Goal: Use online tool/utility: Utilize a website feature to perform a specific function

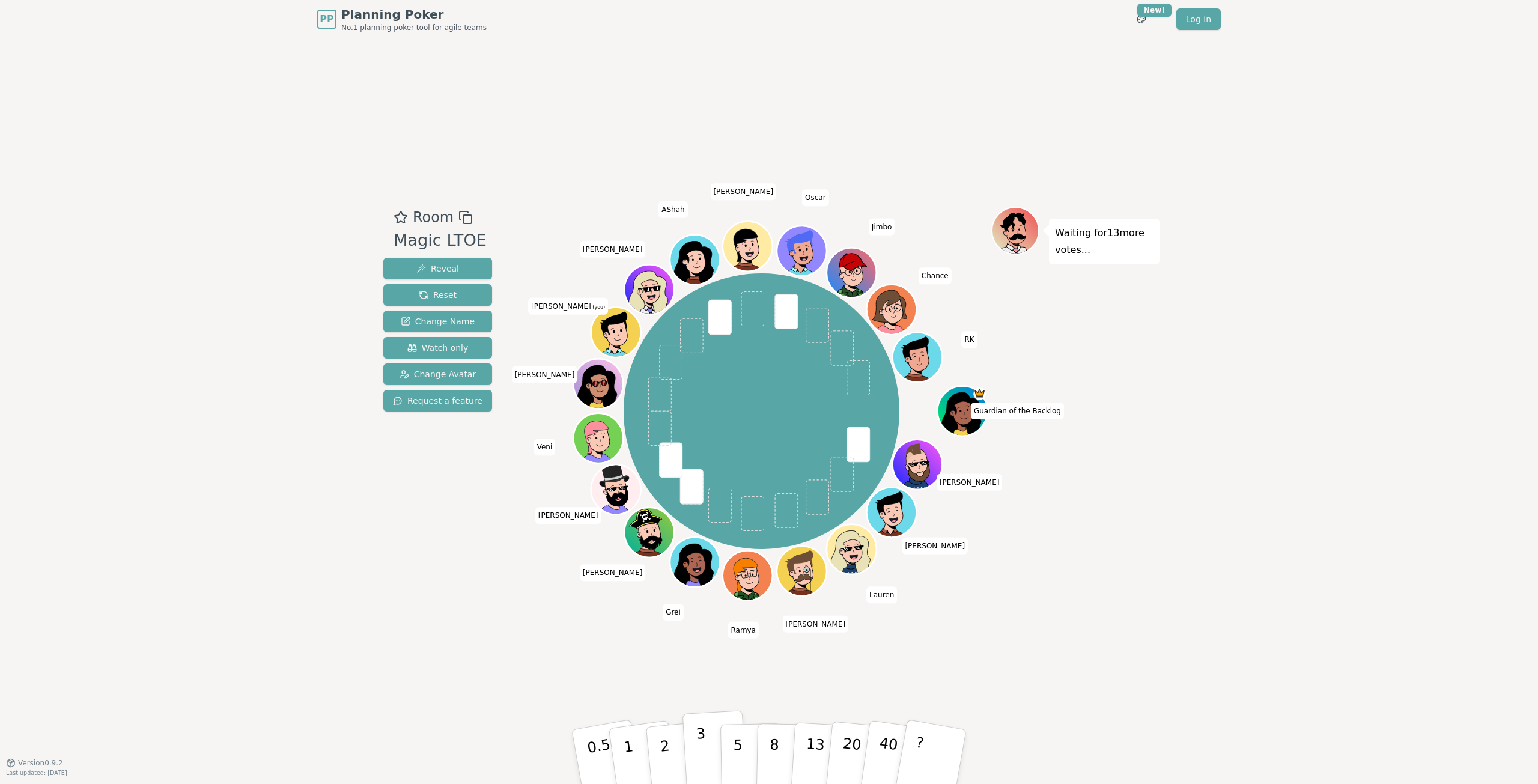
click at [704, 754] on p "3" at bounding box center [702, 757] width 13 height 65
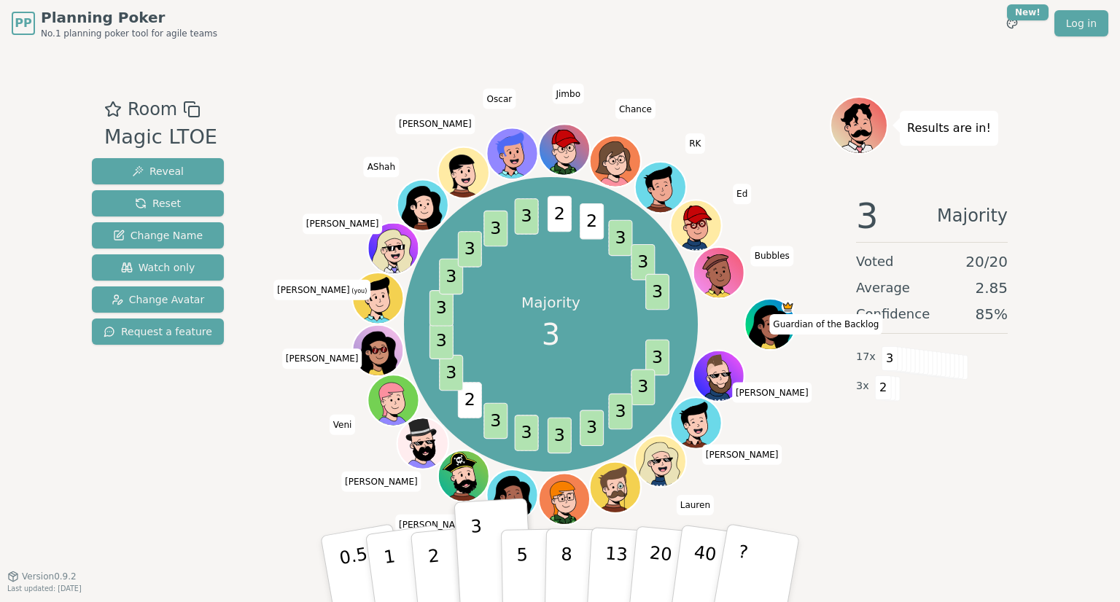
click at [284, 336] on div "Majority 3 3 3 3 3 3 3 3 2 3 3 3 3 3 3 3 2 2 3 3 3 Guardian of the Backlog [PER…" at bounding box center [551, 324] width 558 height 404
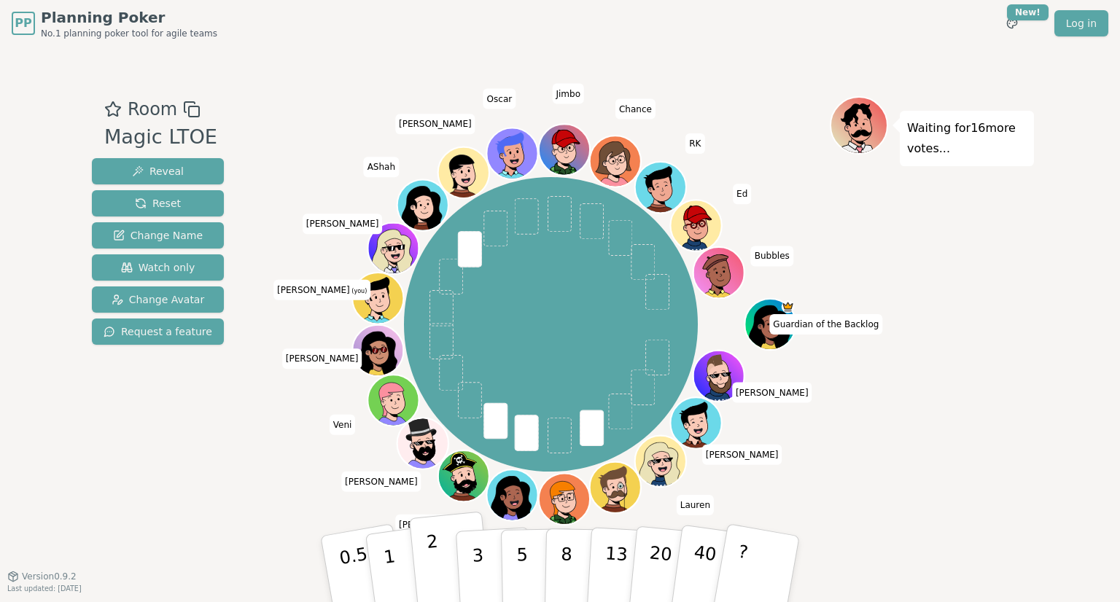
click at [424, 558] on button "2" at bounding box center [450, 570] width 83 height 116
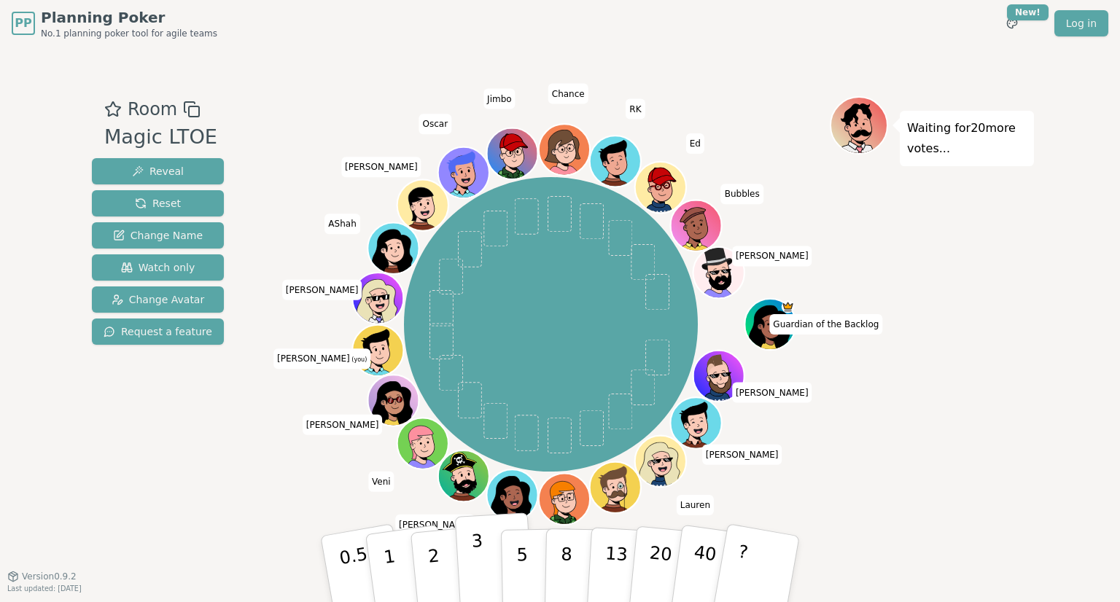
click at [474, 553] on p "3" at bounding box center [479, 570] width 16 height 79
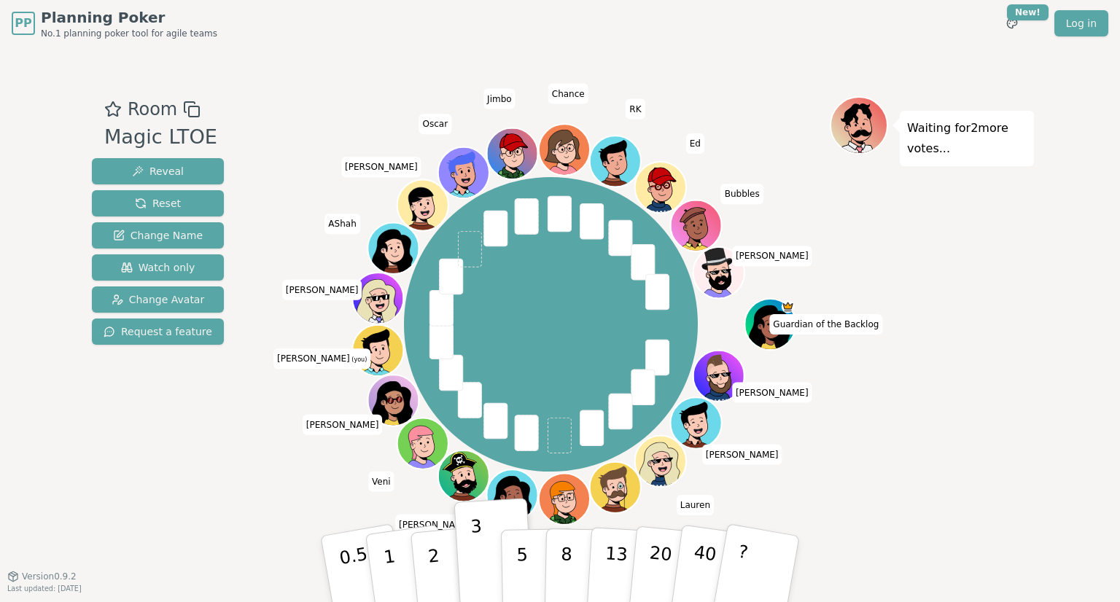
click at [154, 459] on div "Room Magic LTOE Reveal Reset Change Name Watch only Change Avatar Request a fea…" at bounding box center [158, 311] width 144 height 430
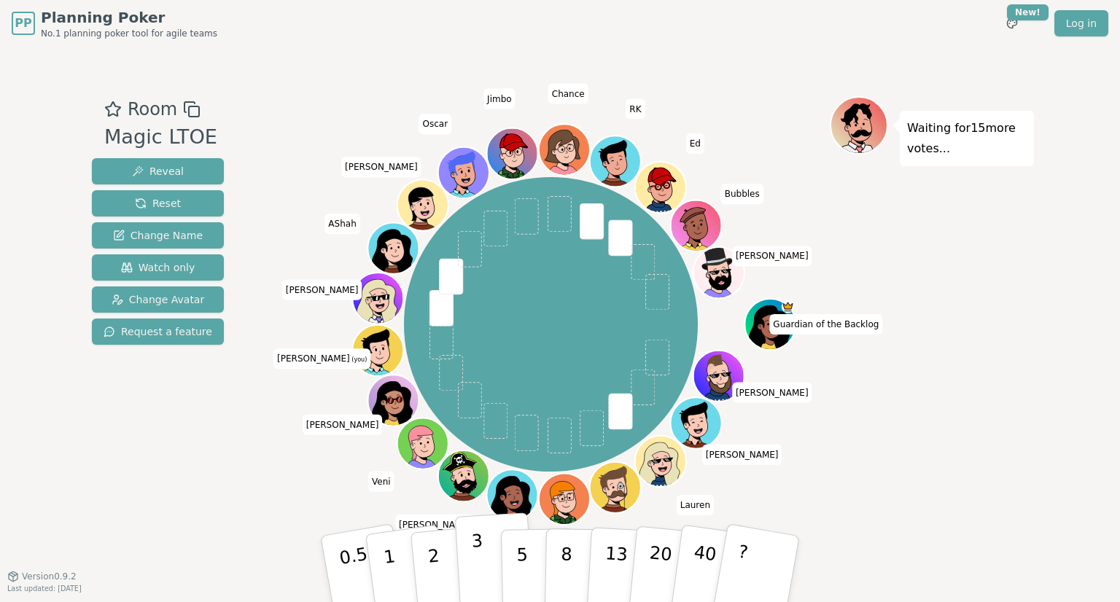
click at [469, 572] on button "3" at bounding box center [494, 570] width 79 height 114
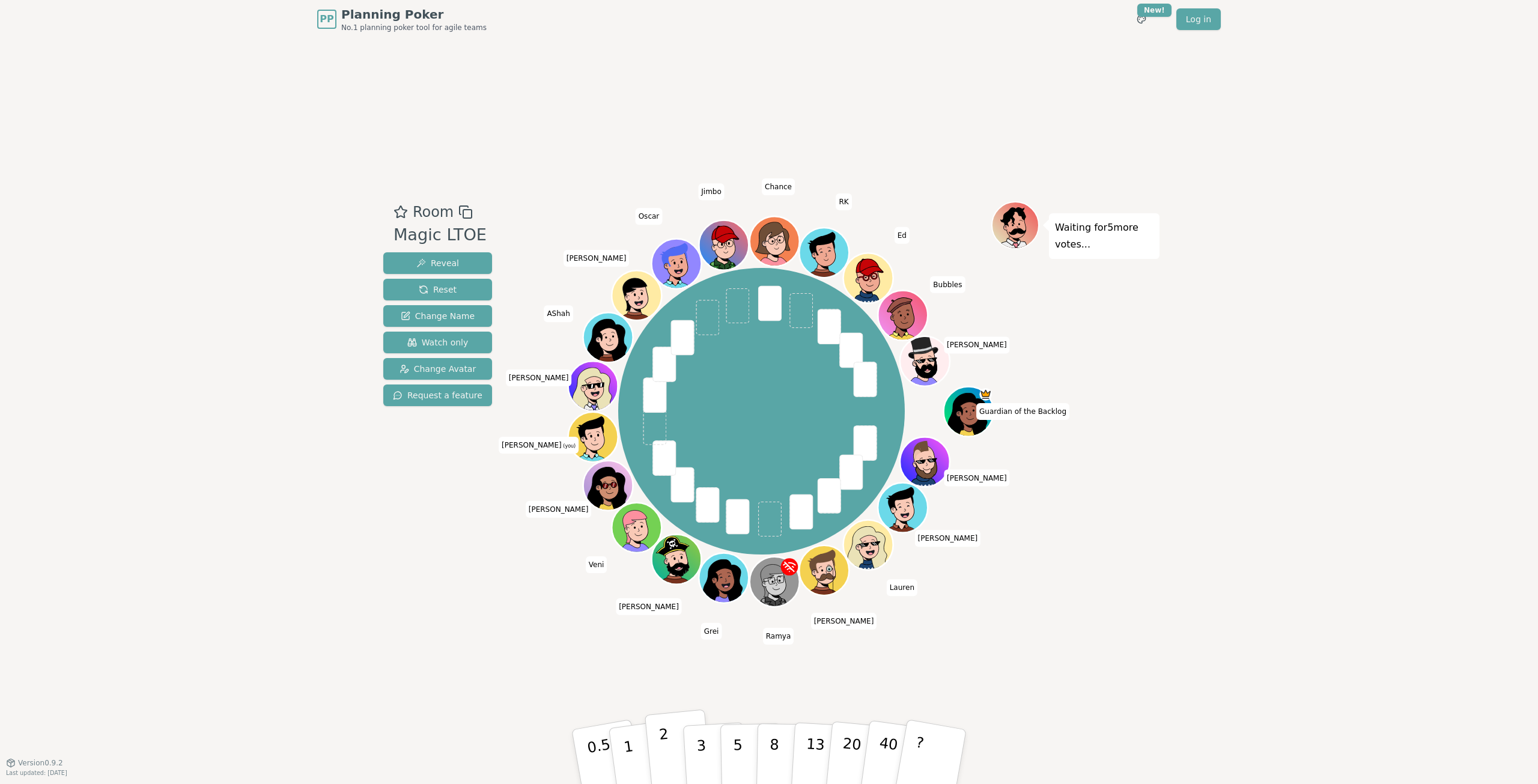
click at [673, 761] on button "2" at bounding box center [678, 757] width 68 height 96
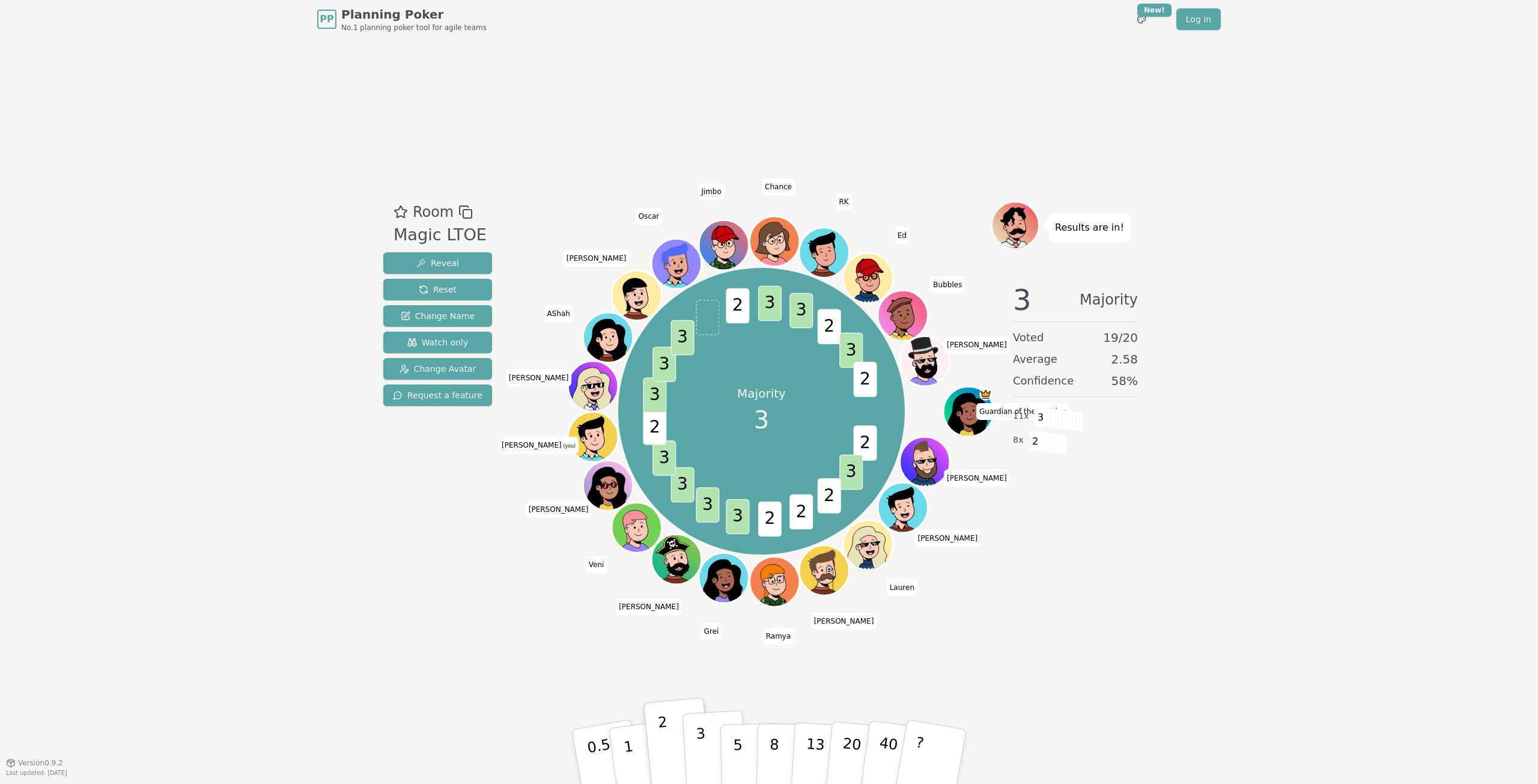
click at [710, 750] on button "3" at bounding box center [714, 757] width 65 height 94
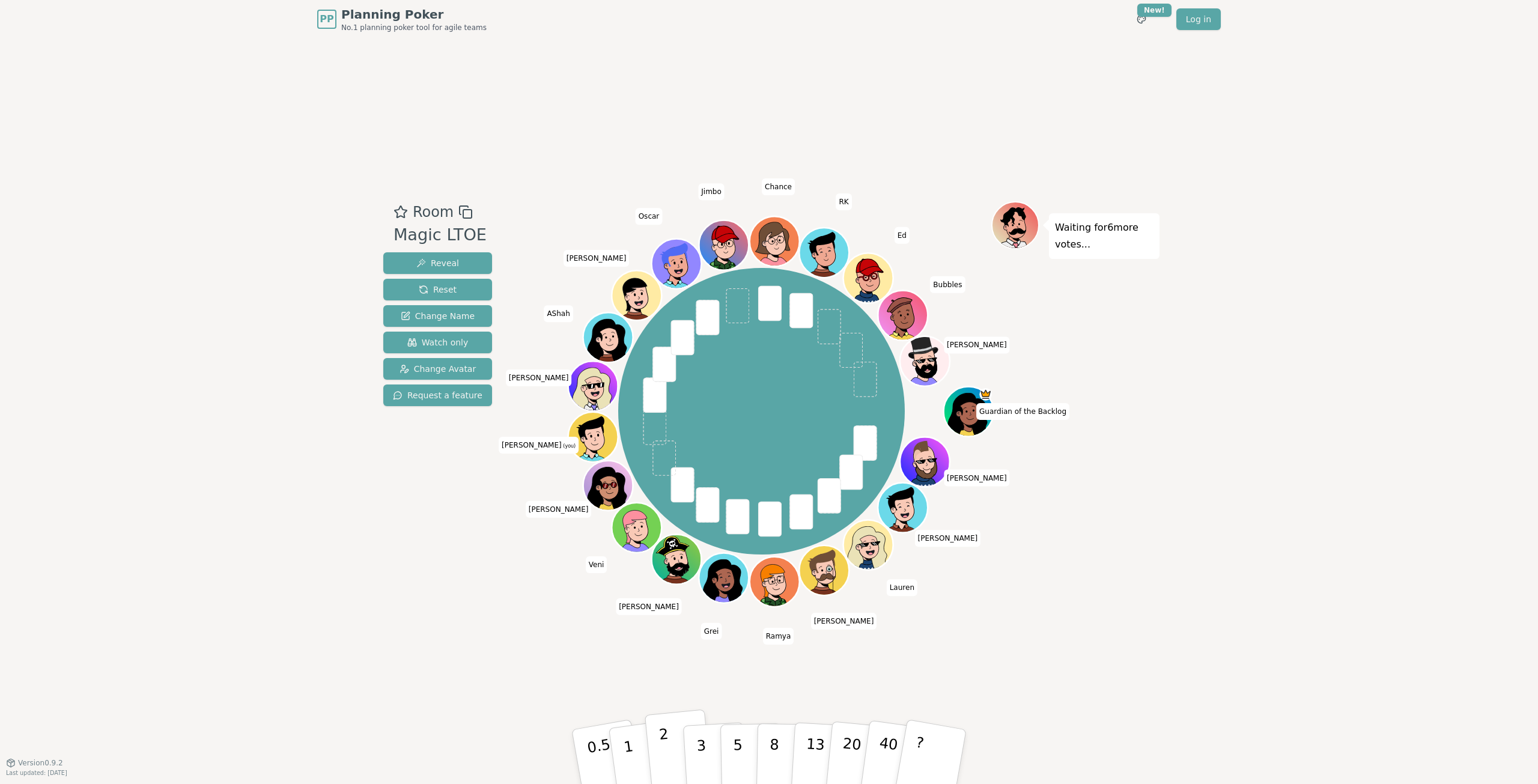
click at [669, 742] on button "2" at bounding box center [678, 757] width 68 height 96
click at [702, 750] on p "3" at bounding box center [702, 757] width 13 height 65
